Goal: Task Accomplishment & Management: Manage account settings

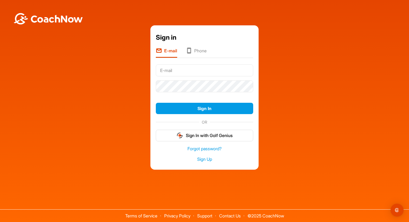
click at [207, 71] on input "text" at bounding box center [204, 71] width 97 height 12
type input "[EMAIL_ADDRESS][DOMAIN_NAME]"
click at [156, 103] on button "Sign In" at bounding box center [204, 109] width 97 height 12
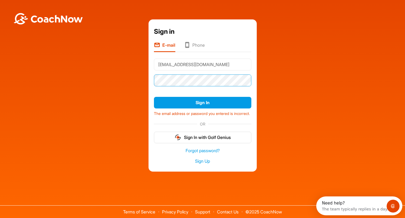
click at [81, 78] on div "Sign in E-mail Phone [EMAIL_ADDRESS][DOMAIN_NAME] Sign In The email address or …" at bounding box center [202, 95] width 399 height 152
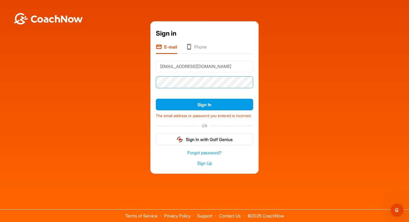
click at [156, 99] on button "Sign In" at bounding box center [204, 105] width 97 height 12
click at [204, 64] on input "[EMAIL_ADDRESS][DOMAIN_NAME]" at bounding box center [204, 67] width 97 height 12
click at [205, 64] on input "[EMAIL_ADDRESS][DOMAIN_NAME]" at bounding box center [204, 67] width 97 height 12
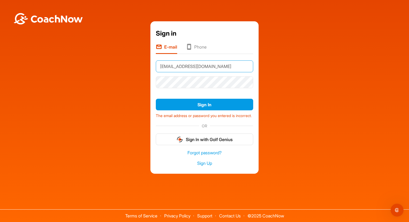
click at [205, 64] on input "[EMAIL_ADDRESS][DOMAIN_NAME]" at bounding box center [204, 67] width 97 height 12
